Goal: Information Seeking & Learning: Understand process/instructions

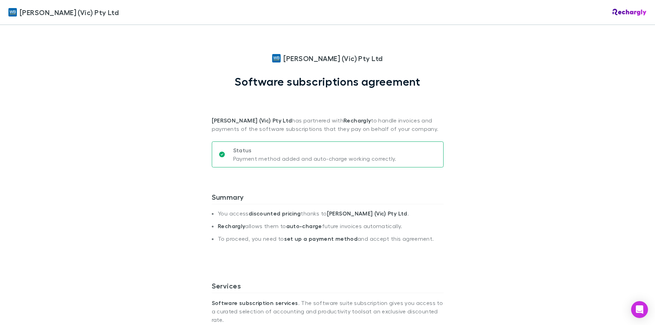
click at [625, 12] on img at bounding box center [629, 12] width 34 height 7
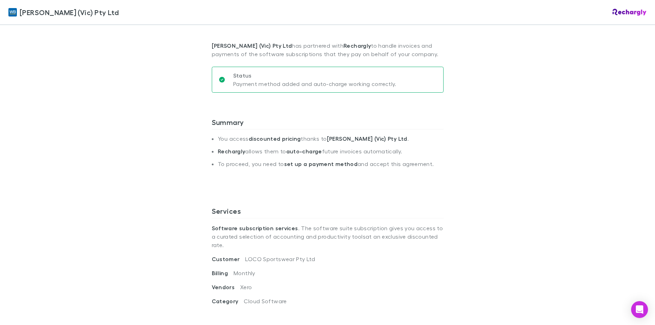
scroll to position [281, 0]
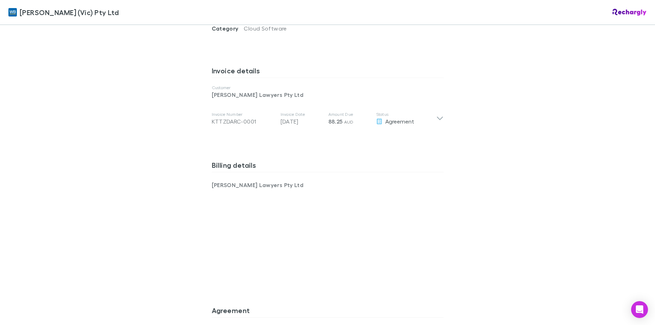
scroll to position [300, 0]
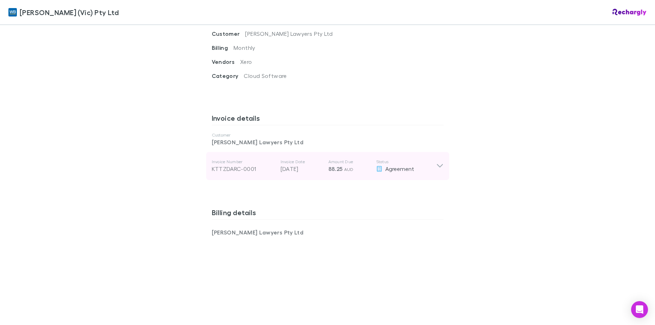
click at [437, 162] on icon at bounding box center [439, 166] width 7 height 8
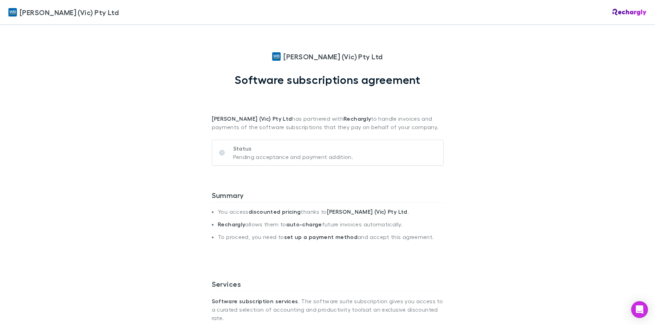
scroll to position [0, 0]
